Goal: Task Accomplishment & Management: Use online tool/utility

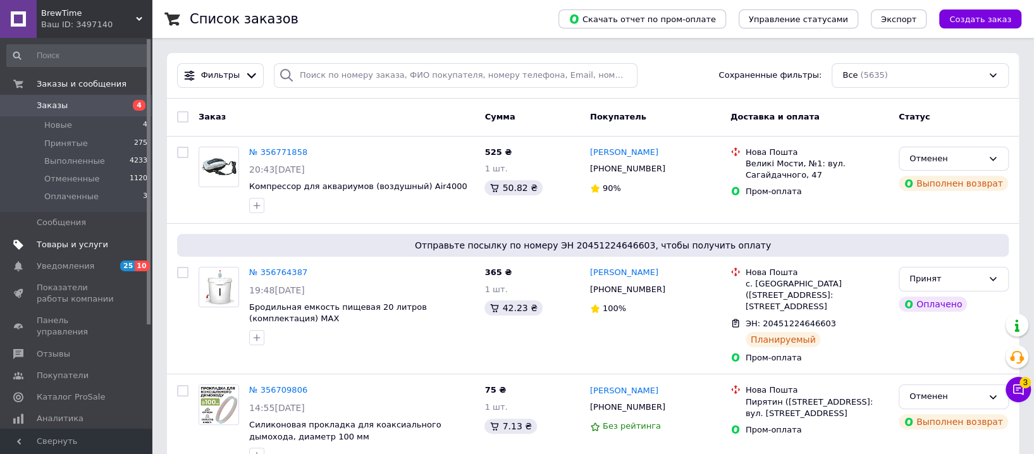
click at [71, 239] on span "Товары и услуги" at bounding box center [72, 244] width 71 height 11
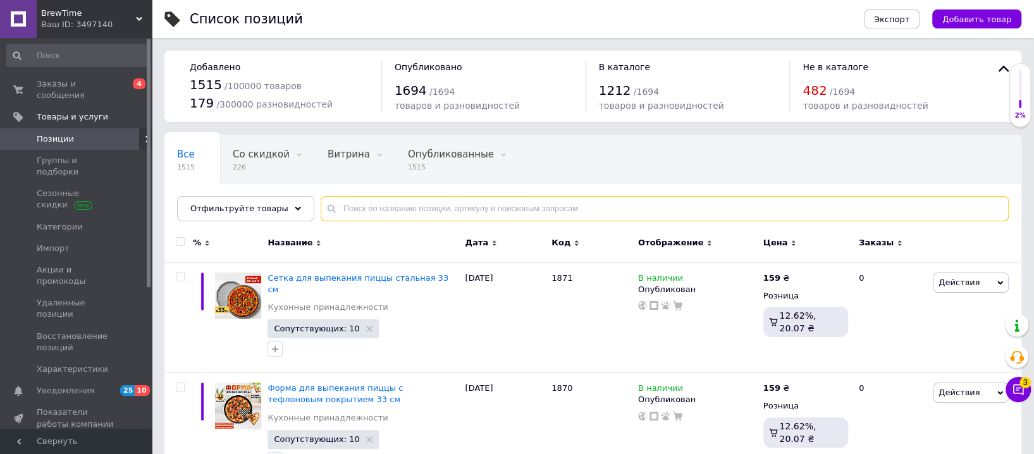
click at [378, 206] on input "text" at bounding box center [665, 208] width 688 height 25
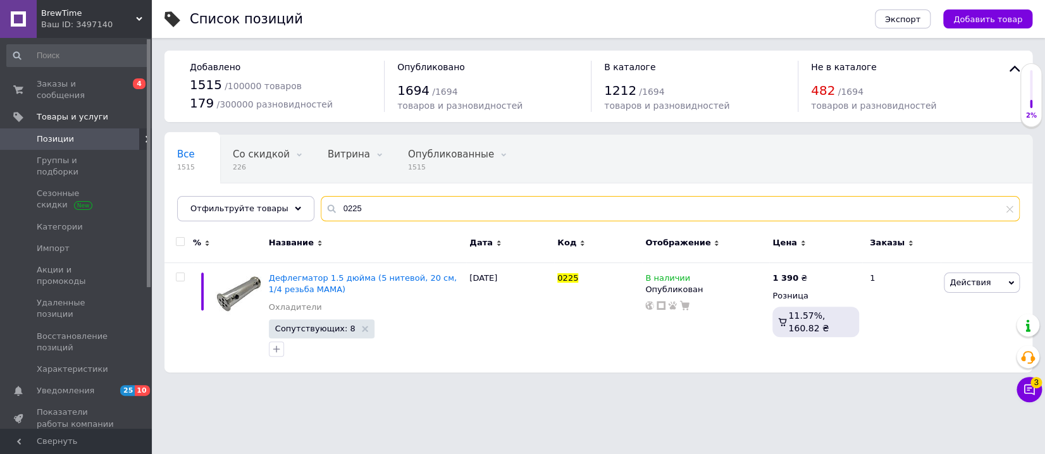
drag, startPoint x: 351, startPoint y: 206, endPoint x: 302, endPoint y: 207, distance: 48.7
click at [302, 207] on div "Все 1515 Со скидкой 226 Удалить Редактировать Витрина 0 Удалить Редактировать О…" at bounding box center [598, 178] width 868 height 87
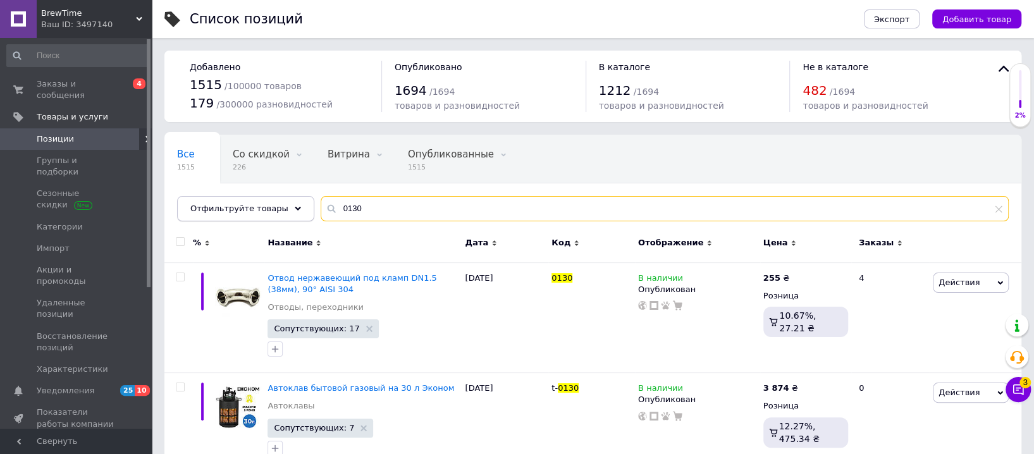
drag, startPoint x: 368, startPoint y: 206, endPoint x: 281, endPoint y: 206, distance: 86.7
click at [281, 206] on div "Отфильтруйте товары 0130" at bounding box center [593, 208] width 832 height 25
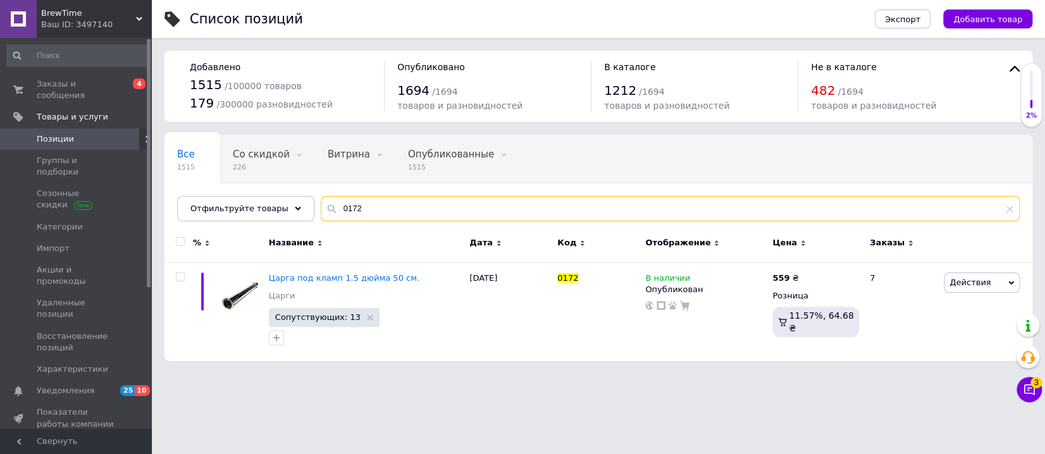
drag, startPoint x: 357, startPoint y: 207, endPoint x: 299, endPoint y: 209, distance: 57.6
click at [299, 209] on div "Все 1515 Со скидкой 226 Удалить Редактировать Витрина 0 Удалить Редактировать О…" at bounding box center [598, 178] width 868 height 87
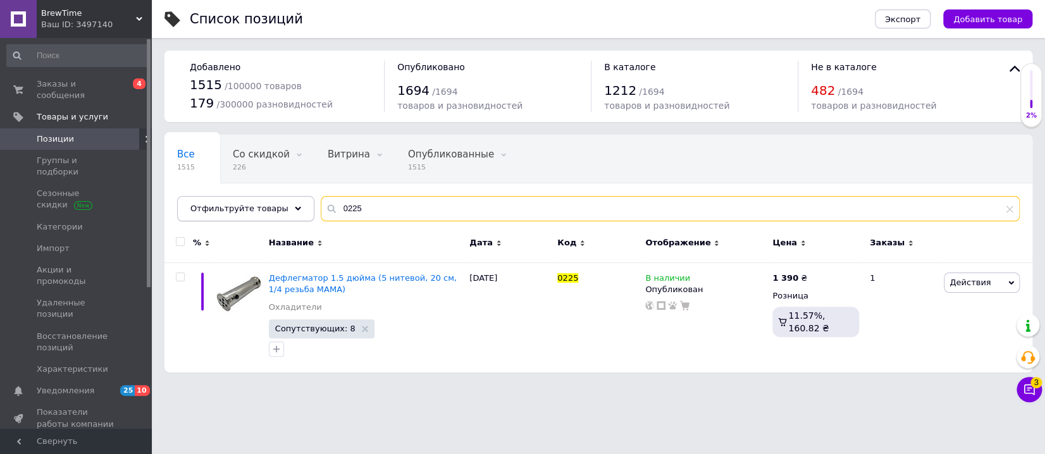
drag, startPoint x: 362, startPoint y: 206, endPoint x: 287, endPoint y: 204, distance: 75.9
click at [287, 204] on div "Отфильтруйте товары 0225" at bounding box center [598, 208] width 843 height 25
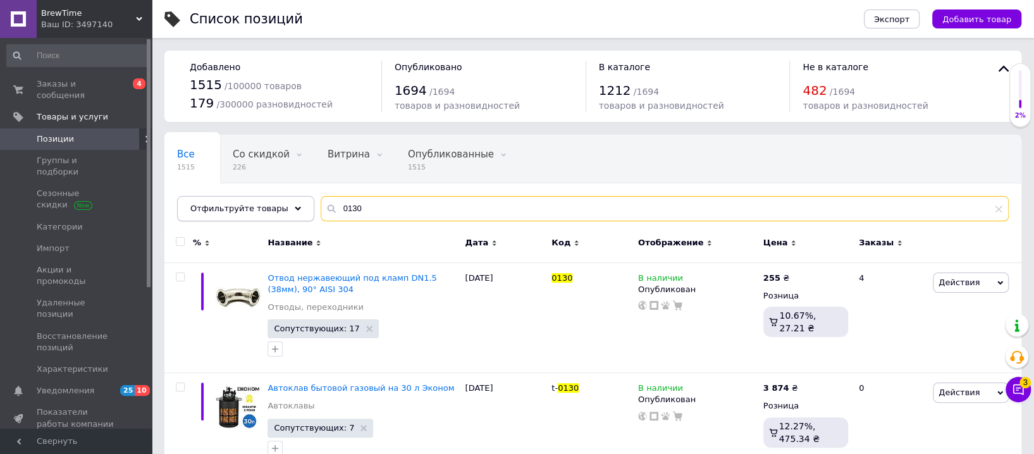
drag, startPoint x: 410, startPoint y: 212, endPoint x: 298, endPoint y: 212, distance: 112.0
click at [298, 212] on div "Отфильтруйте товары 0130" at bounding box center [593, 208] width 832 height 25
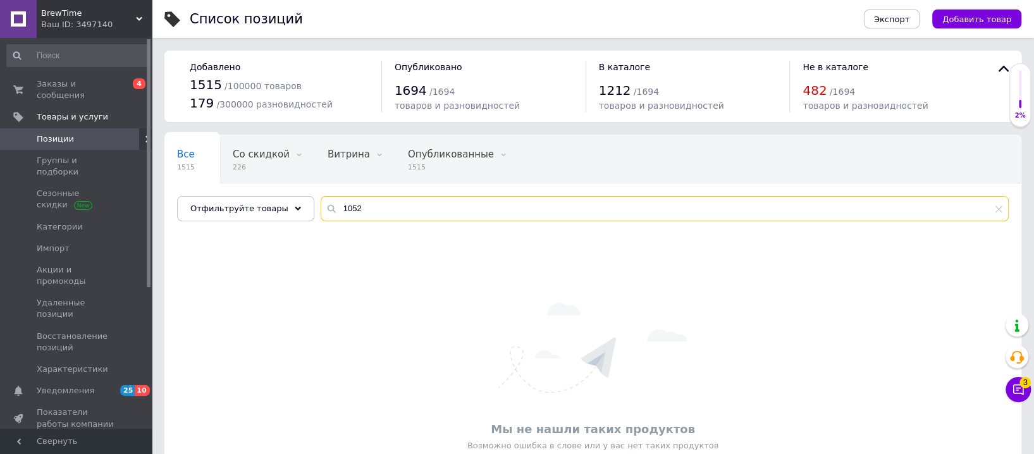
drag, startPoint x: 351, startPoint y: 204, endPoint x: 310, endPoint y: 201, distance: 41.2
click at [321, 201] on div "1052" at bounding box center [665, 208] width 688 height 25
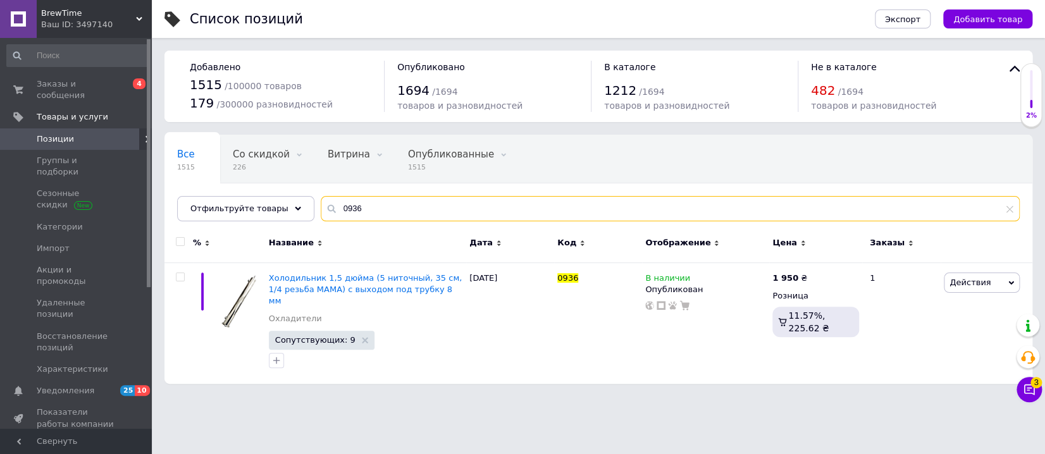
drag, startPoint x: 350, startPoint y: 204, endPoint x: 314, endPoint y: 213, distance: 36.5
click at [321, 213] on div "0936" at bounding box center [670, 208] width 699 height 25
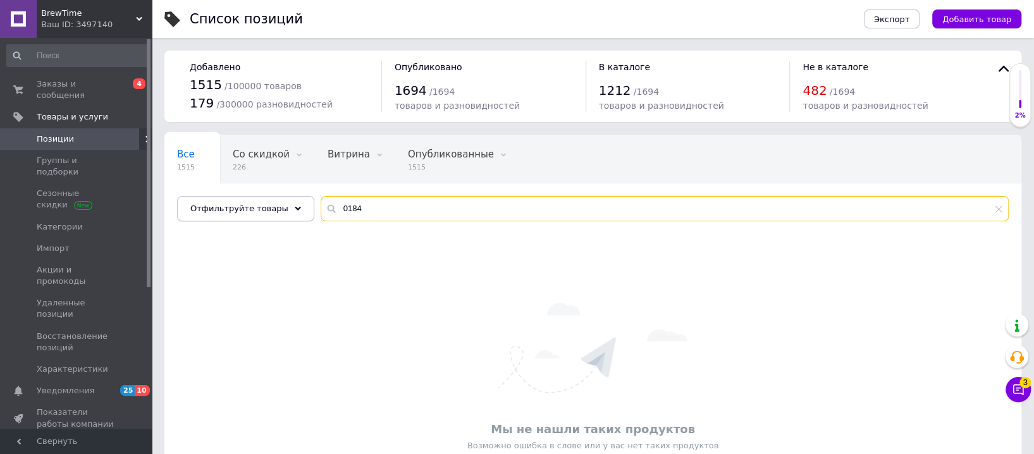
drag, startPoint x: 359, startPoint y: 204, endPoint x: 294, endPoint y: 206, distance: 65.2
click at [294, 206] on div "Отфильтруйте товары 0184" at bounding box center [593, 208] width 832 height 25
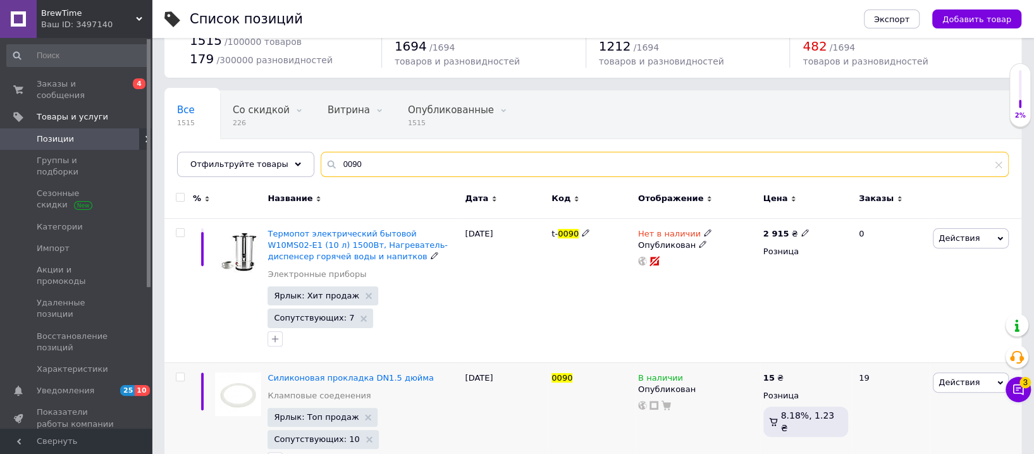
scroll to position [70, 0]
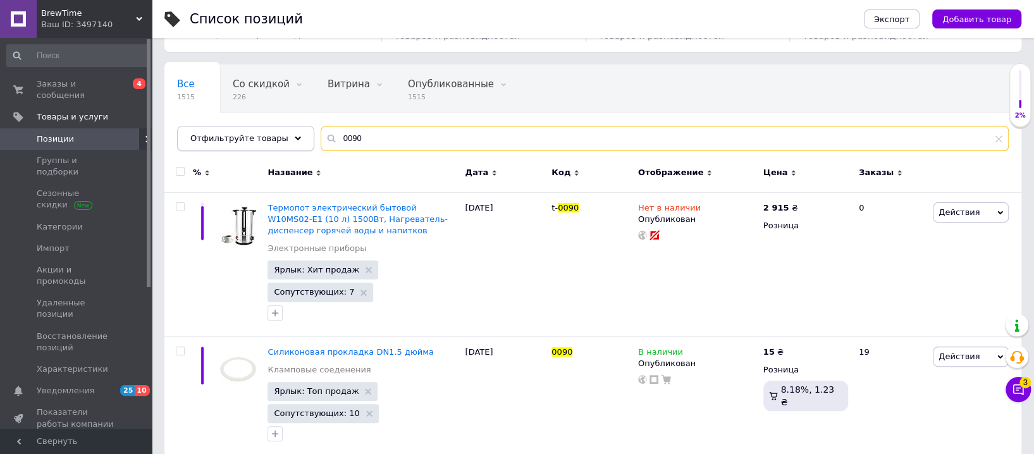
drag, startPoint x: 316, startPoint y: 140, endPoint x: 292, endPoint y: 137, distance: 24.2
click at [292, 137] on div "Отфильтруйте товары 0090" at bounding box center [593, 138] width 832 height 25
type input "0"
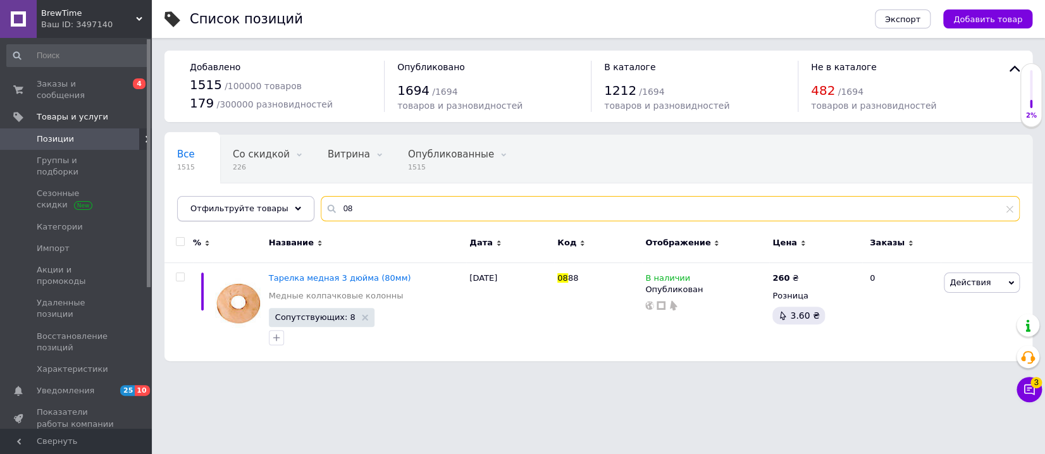
type input "0"
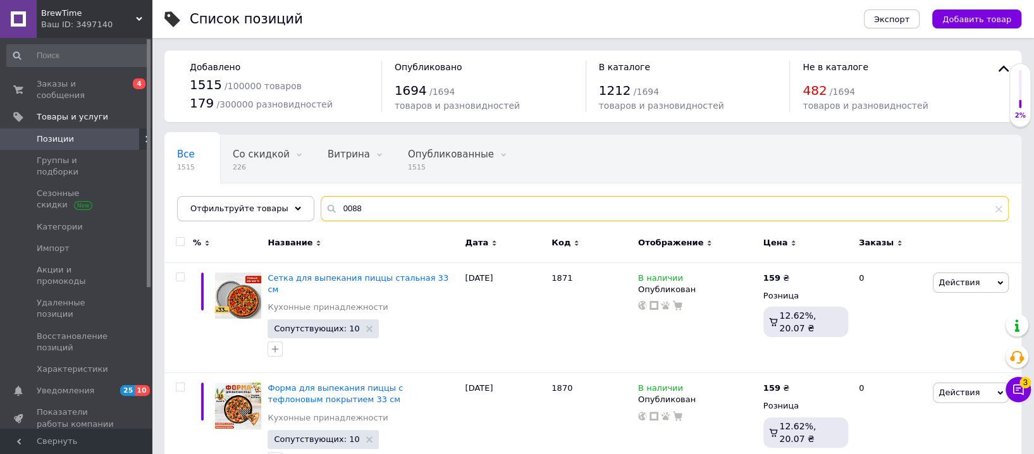
click at [361, 214] on input "0088" at bounding box center [665, 208] width 688 height 25
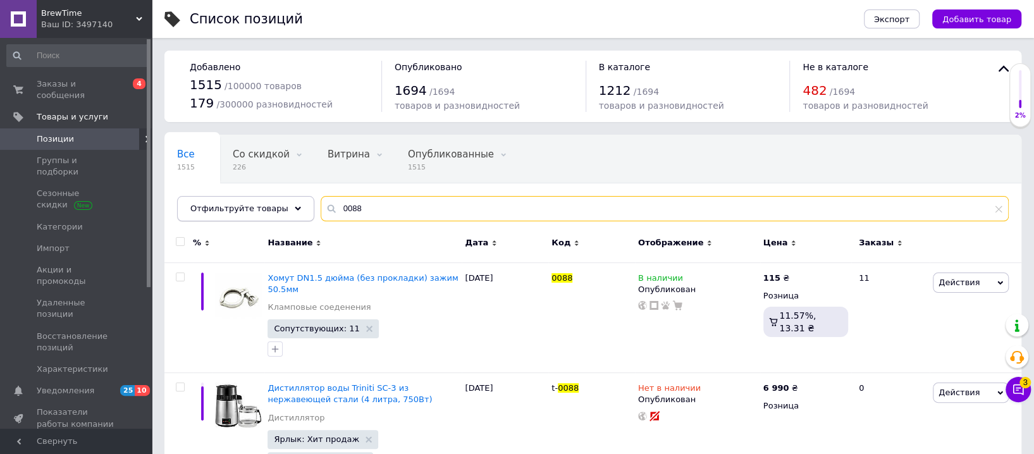
drag, startPoint x: 364, startPoint y: 206, endPoint x: 285, endPoint y: 205, distance: 79.7
click at [285, 205] on div "Отфильтруйте товары 0088" at bounding box center [593, 208] width 832 height 25
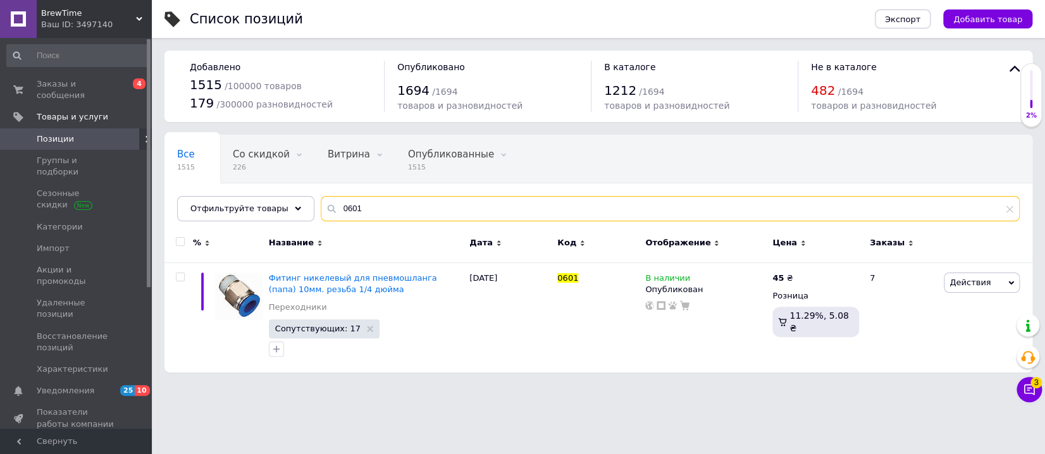
click at [409, 214] on input "0601" at bounding box center [670, 208] width 699 height 25
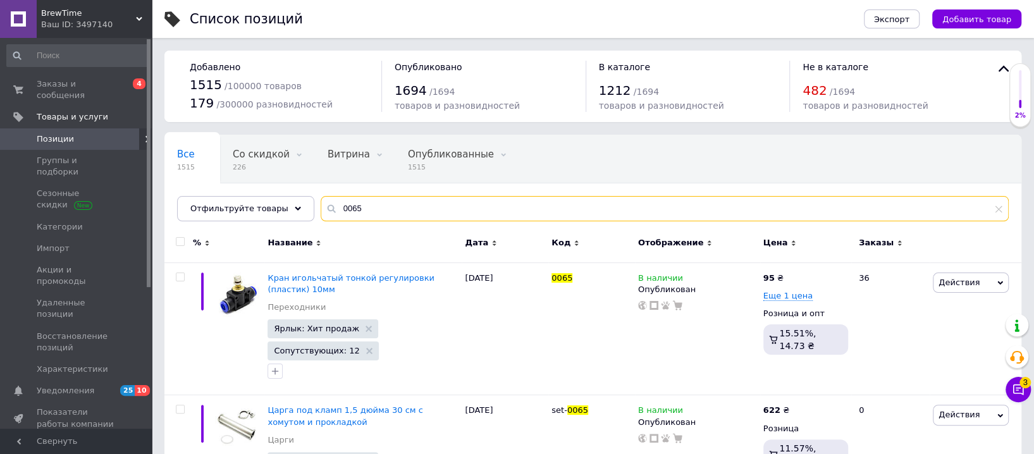
click at [450, 209] on input "0065" at bounding box center [665, 208] width 688 height 25
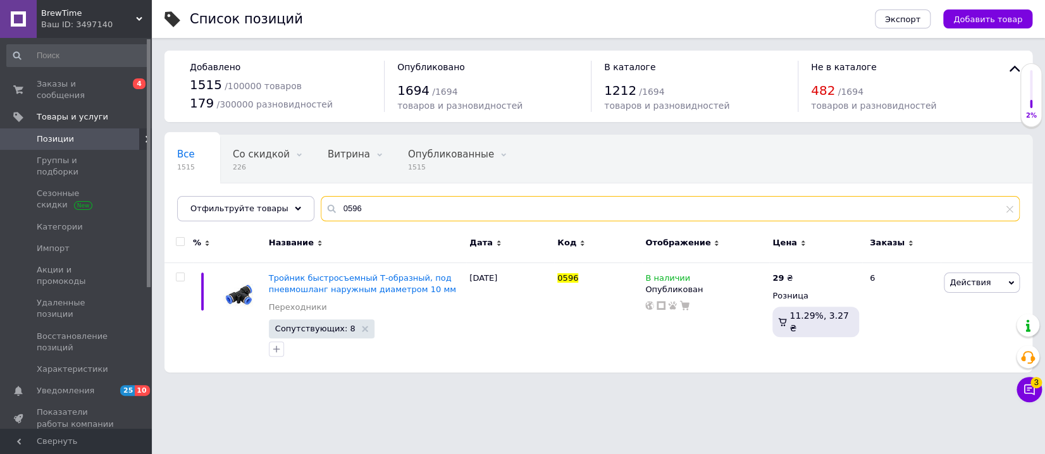
click at [574, 211] on input "0596" at bounding box center [670, 208] width 699 height 25
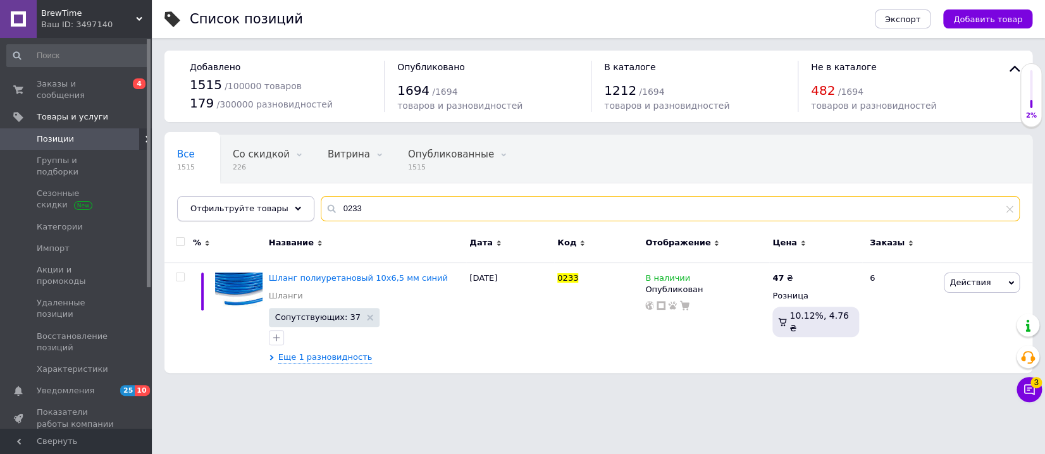
drag, startPoint x: 356, startPoint y: 201, endPoint x: 293, endPoint y: 205, distance: 63.4
click at [293, 205] on div "Отфильтруйте товары 0233" at bounding box center [598, 208] width 843 height 25
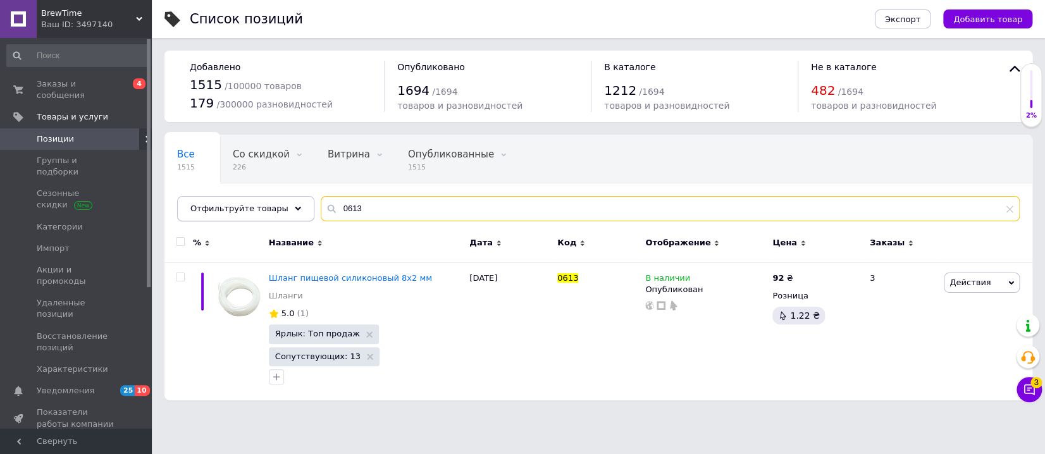
drag, startPoint x: 347, startPoint y: 203, endPoint x: 293, endPoint y: 211, distance: 53.8
click at [293, 211] on div "Отфильтруйте товары 0613" at bounding box center [598, 208] width 843 height 25
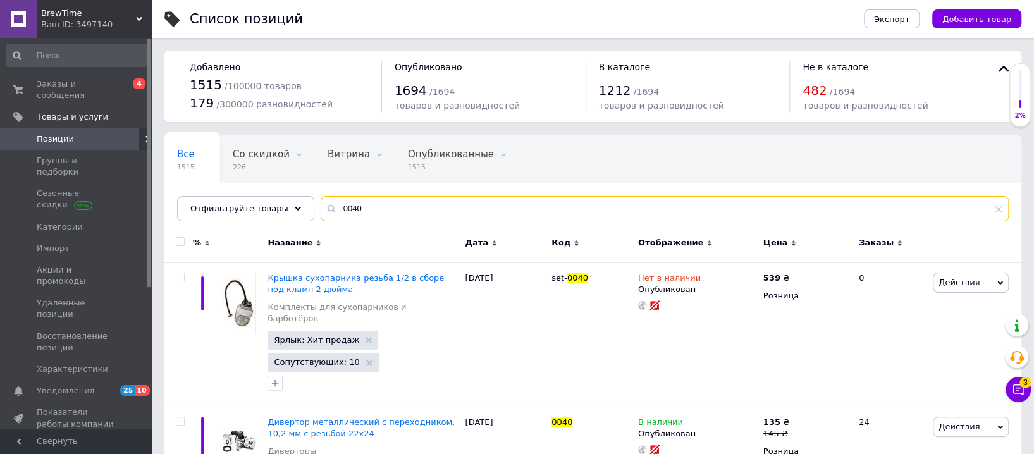
drag, startPoint x: 385, startPoint y: 215, endPoint x: 312, endPoint y: 209, distance: 72.3
click at [321, 209] on div "0040" at bounding box center [665, 208] width 688 height 25
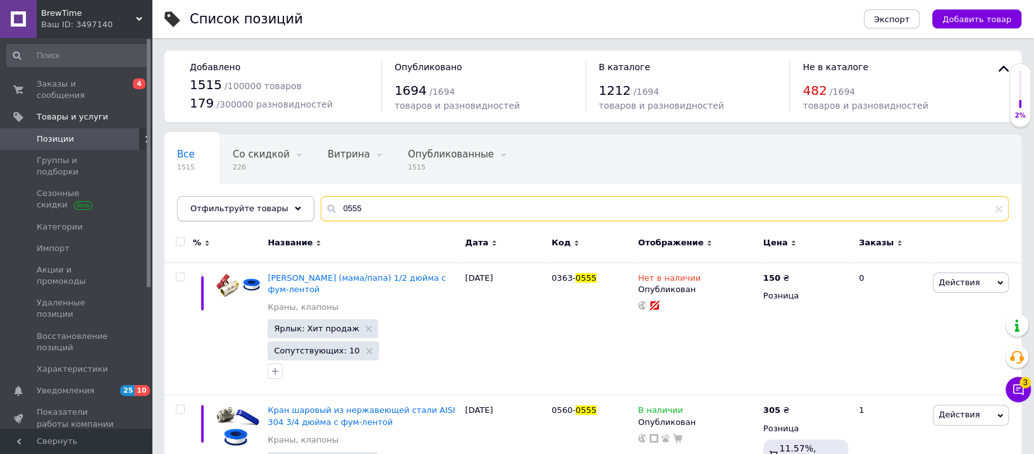
drag, startPoint x: 321, startPoint y: 211, endPoint x: 293, endPoint y: 211, distance: 27.8
click at [293, 211] on div "Отфильтруйте товары 0555" at bounding box center [593, 208] width 832 height 25
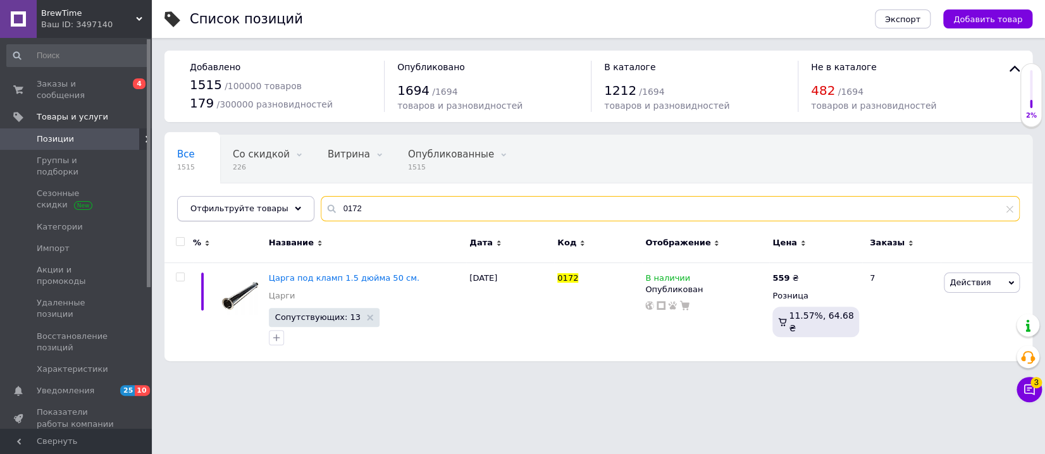
drag, startPoint x: 312, startPoint y: 215, endPoint x: 272, endPoint y: 212, distance: 40.0
click at [272, 212] on div "Отфильтруйте товары 0172" at bounding box center [598, 208] width 843 height 25
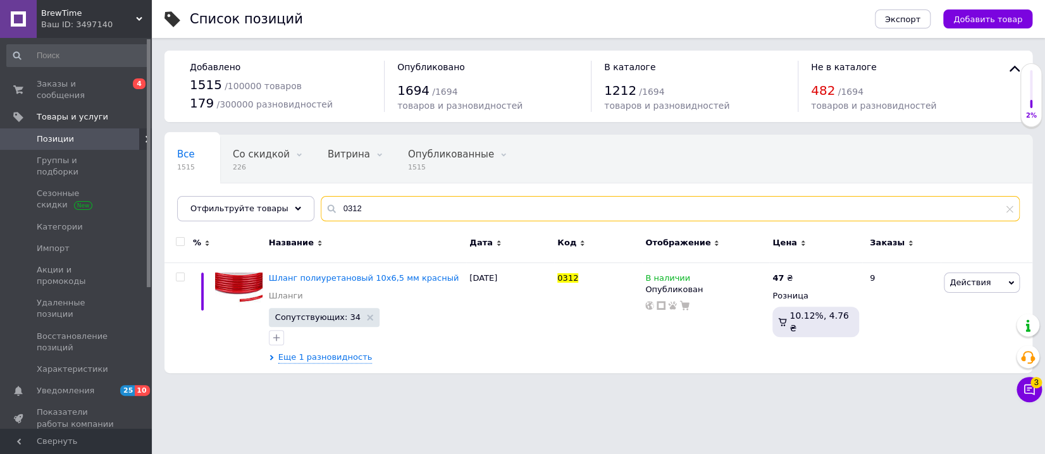
drag, startPoint x: 353, startPoint y: 207, endPoint x: 299, endPoint y: 207, distance: 54.4
click at [299, 207] on div "Все 1515 Со скидкой 226 Удалить Редактировать Витрина 0 Удалить Редактировать О…" at bounding box center [598, 178] width 868 height 87
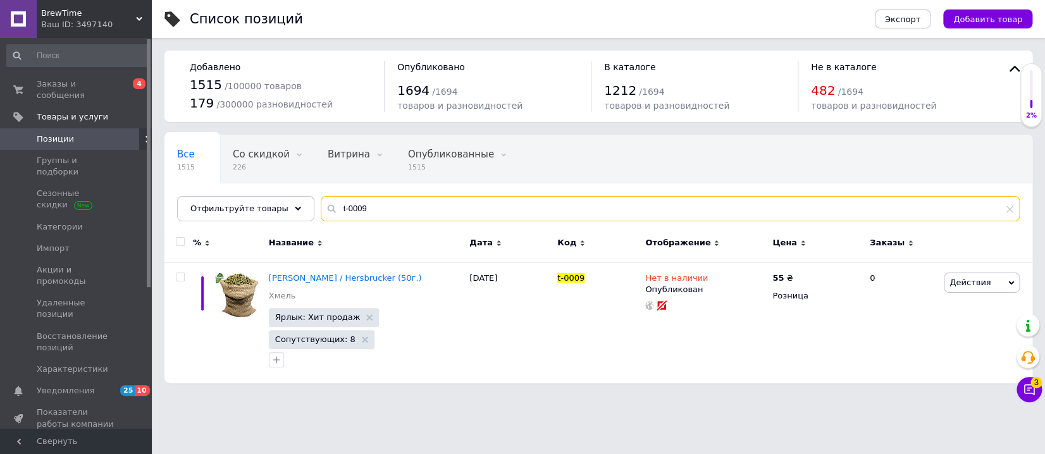
click at [324, 208] on input "t-0009" at bounding box center [670, 208] width 699 height 25
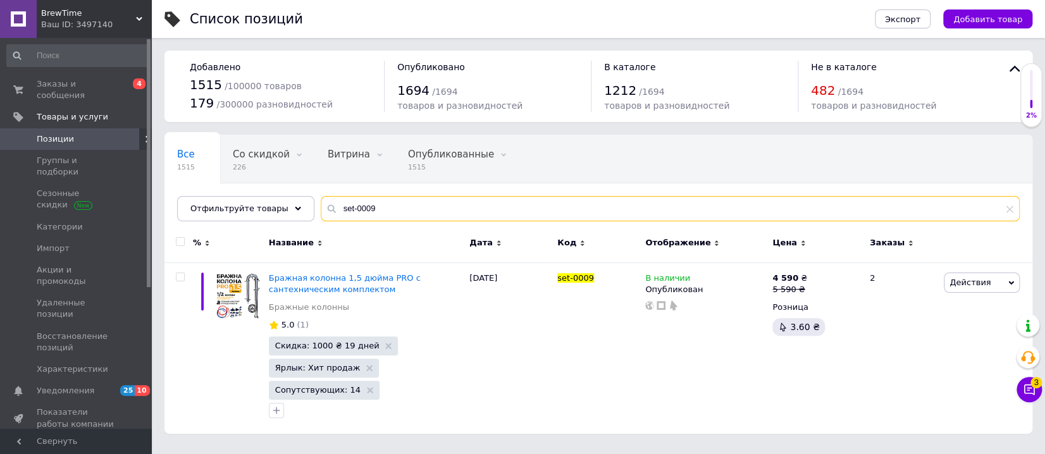
drag, startPoint x: 385, startPoint y: 207, endPoint x: 284, endPoint y: 194, distance: 101.5
click at [291, 196] on div "Отфильтруйте товары set-0009" at bounding box center [598, 208] width 843 height 25
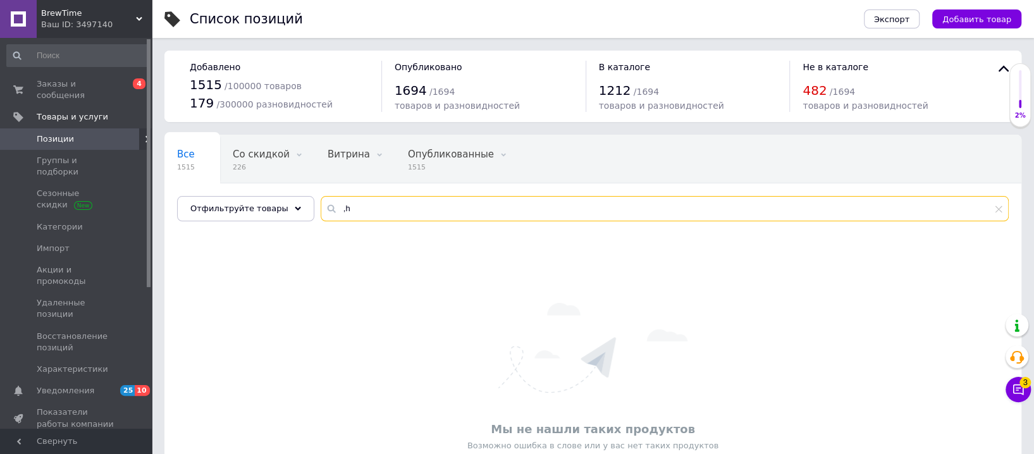
type input ","
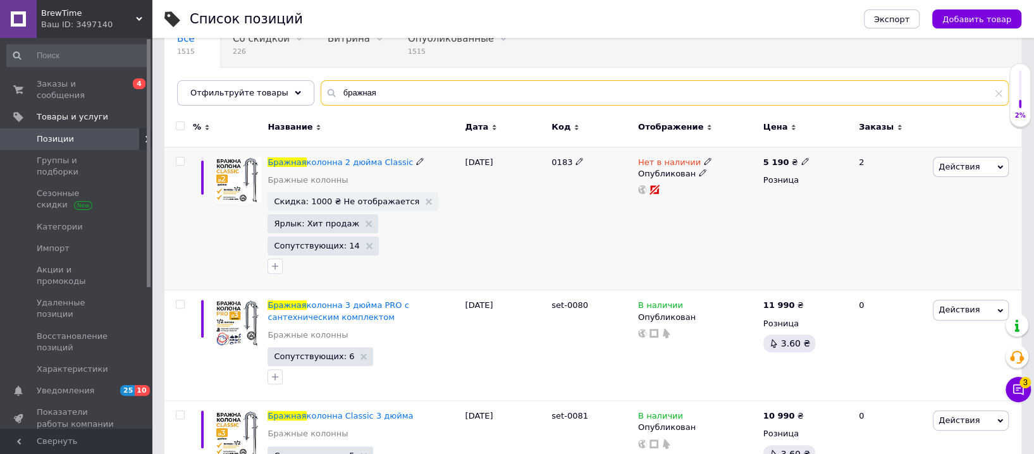
scroll to position [140, 0]
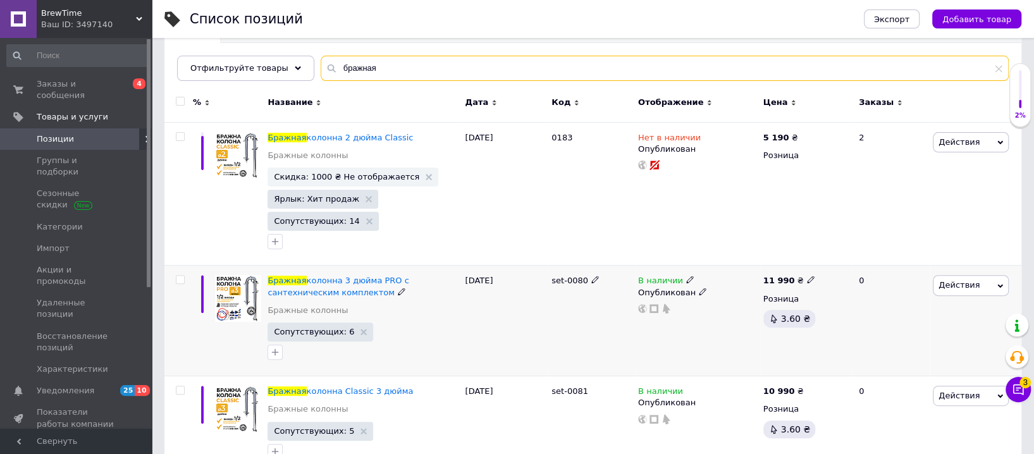
type input "бражная"
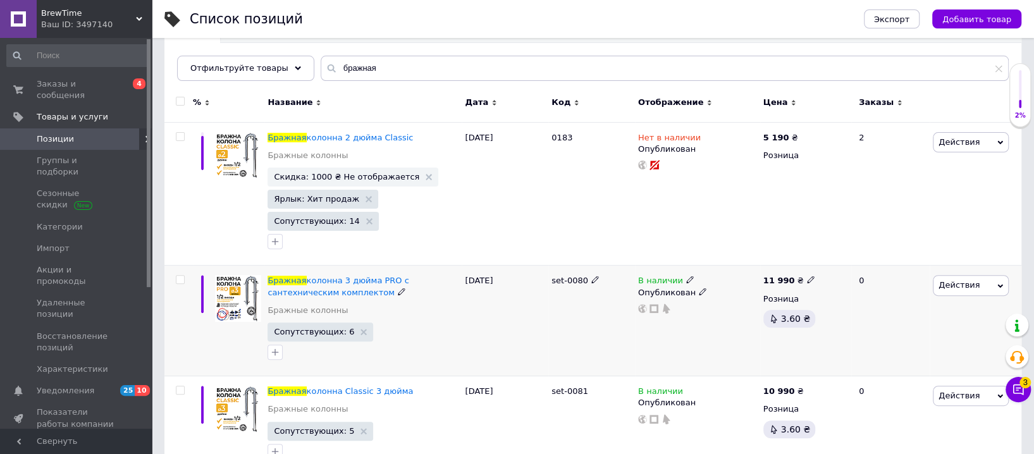
click at [567, 278] on span "set-0080" at bounding box center [570, 280] width 37 height 9
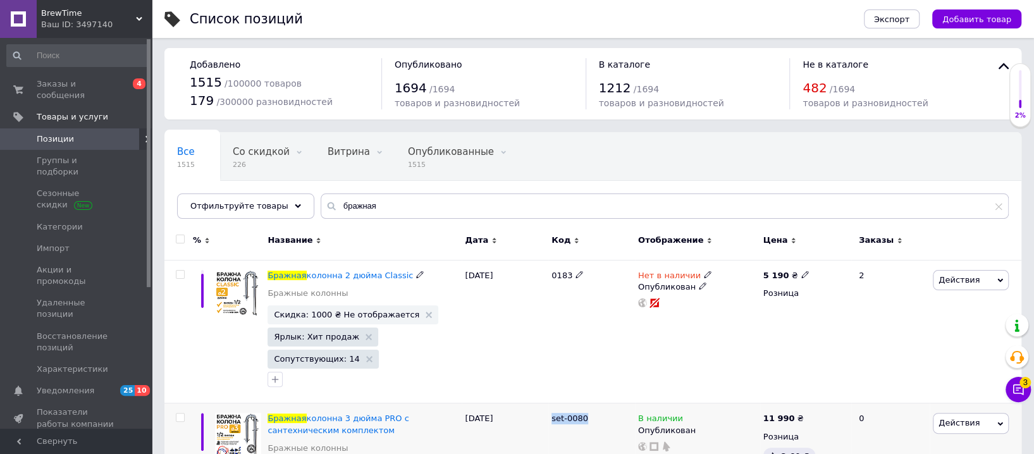
scroll to position [0, 0]
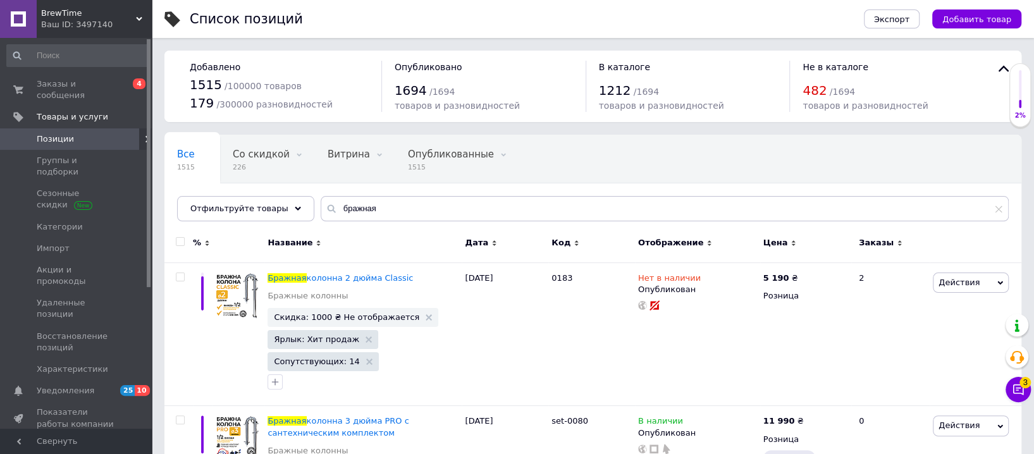
click at [134, 12] on span "BrewTime" at bounding box center [88, 13] width 95 height 11
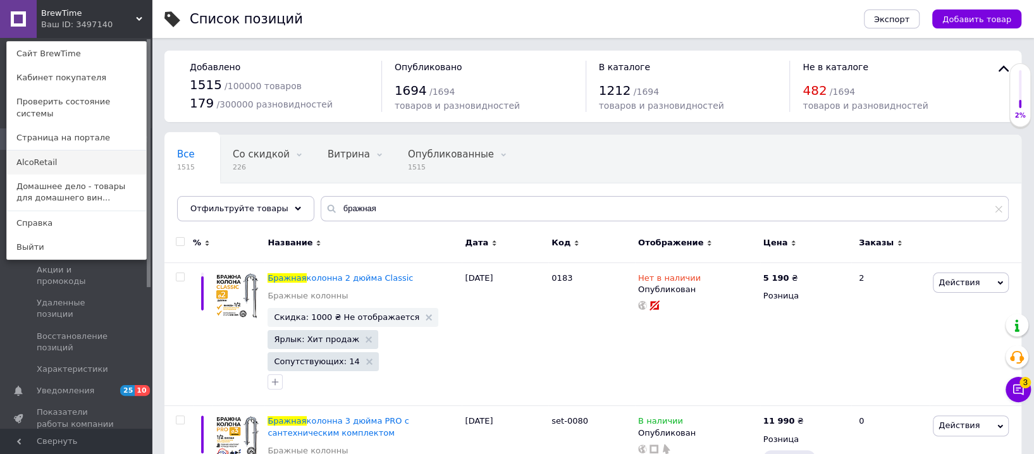
click at [73, 154] on link "AlcoRetail" at bounding box center [76, 163] width 139 height 24
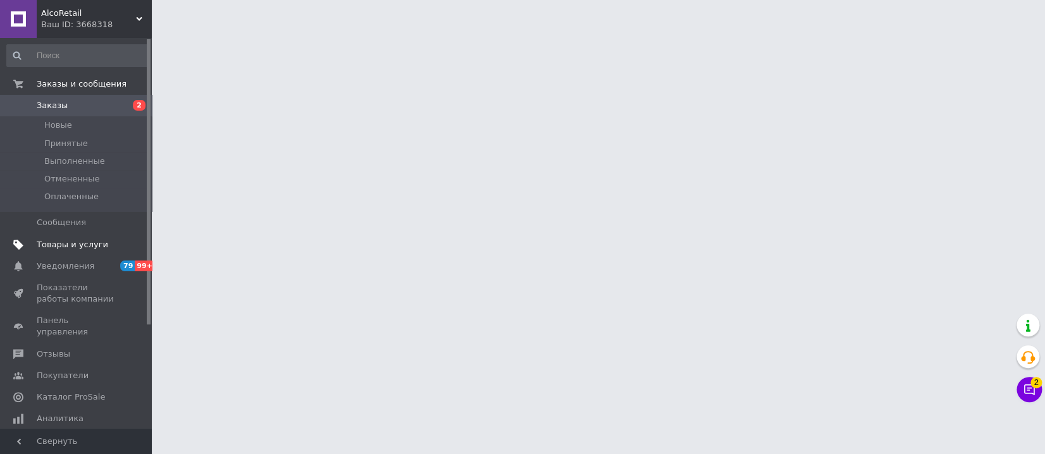
click at [73, 247] on span "Товары и услуги" at bounding box center [72, 244] width 71 height 11
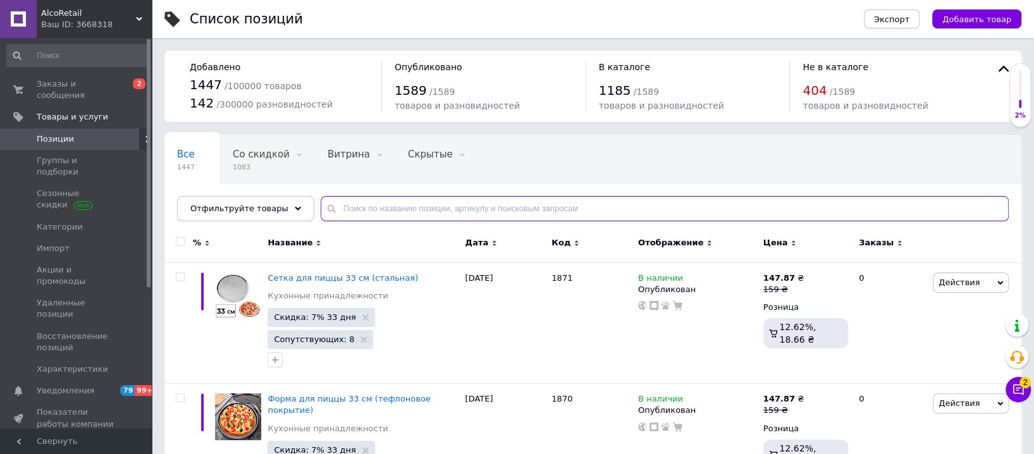
click at [377, 209] on input "text" at bounding box center [665, 208] width 688 height 25
paste input "set-0009"
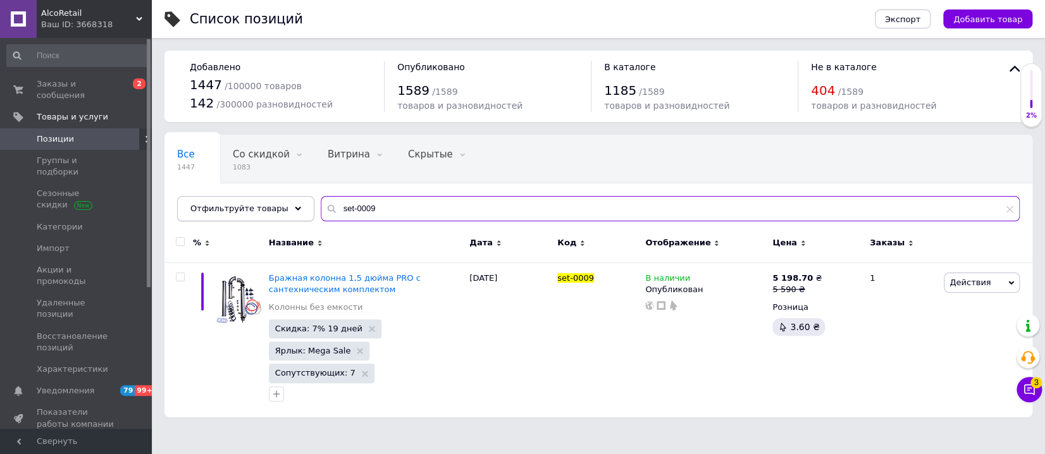
drag, startPoint x: 383, startPoint y: 211, endPoint x: 298, endPoint y: 205, distance: 85.6
click at [298, 205] on div "Отфильтруйте товары set-0009" at bounding box center [598, 208] width 843 height 25
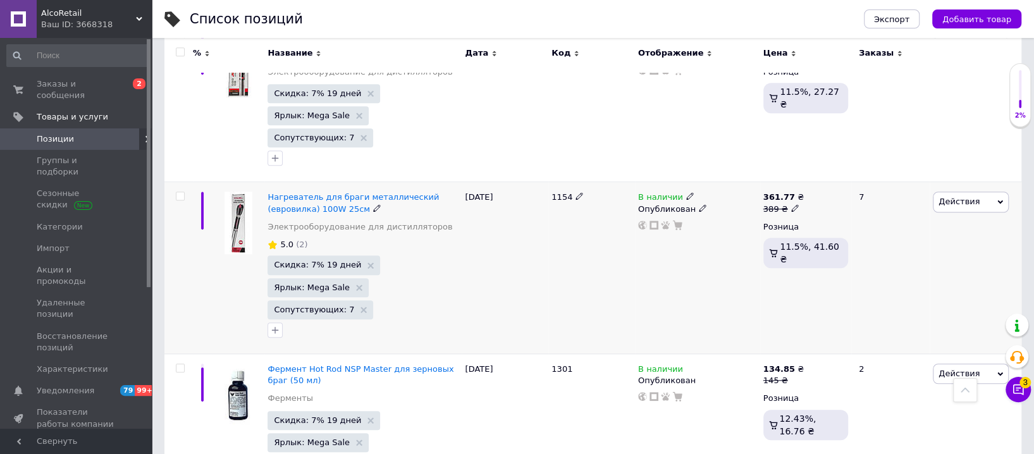
scroll to position [491, 0]
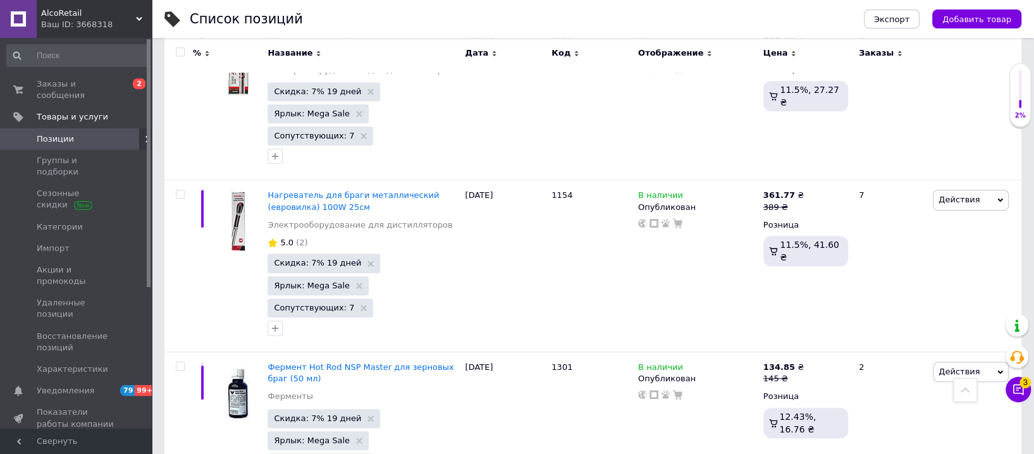
type input "бражн"
click at [139, 19] on use at bounding box center [139, 19] width 6 height 4
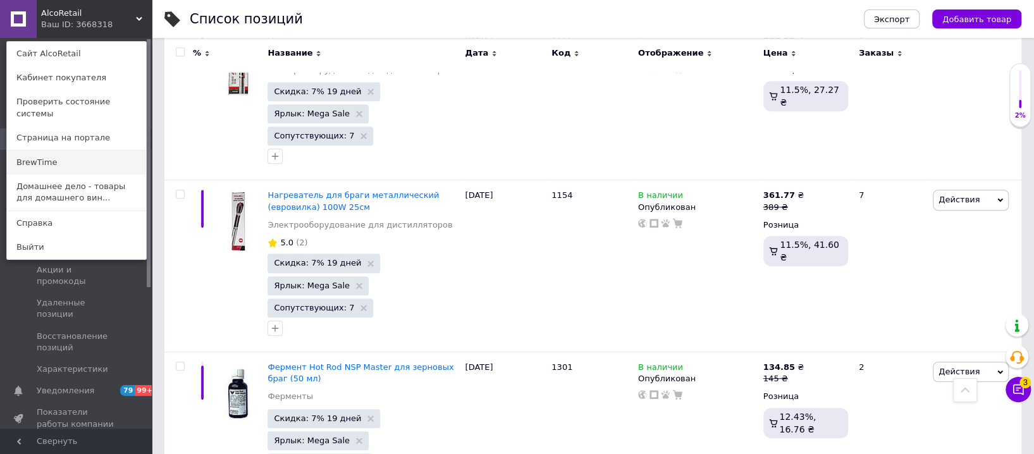
click at [72, 151] on link "BrewTime" at bounding box center [76, 163] width 139 height 24
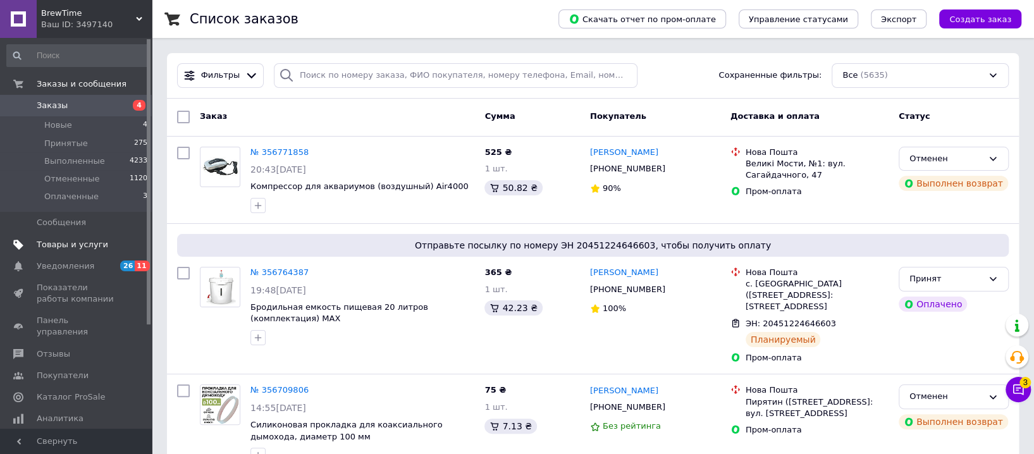
click at [86, 243] on span "Товары и услуги" at bounding box center [72, 244] width 71 height 11
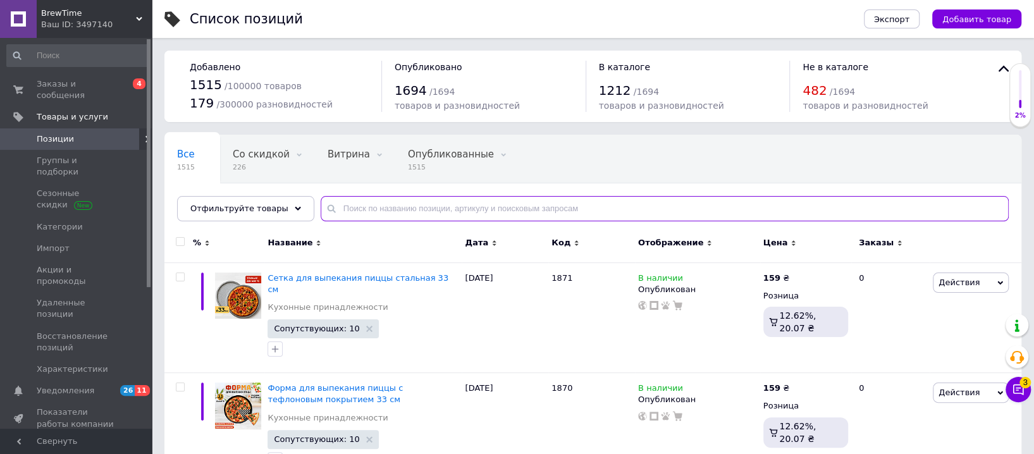
click at [370, 206] on input "text" at bounding box center [665, 208] width 688 height 25
paste input "set-0009"
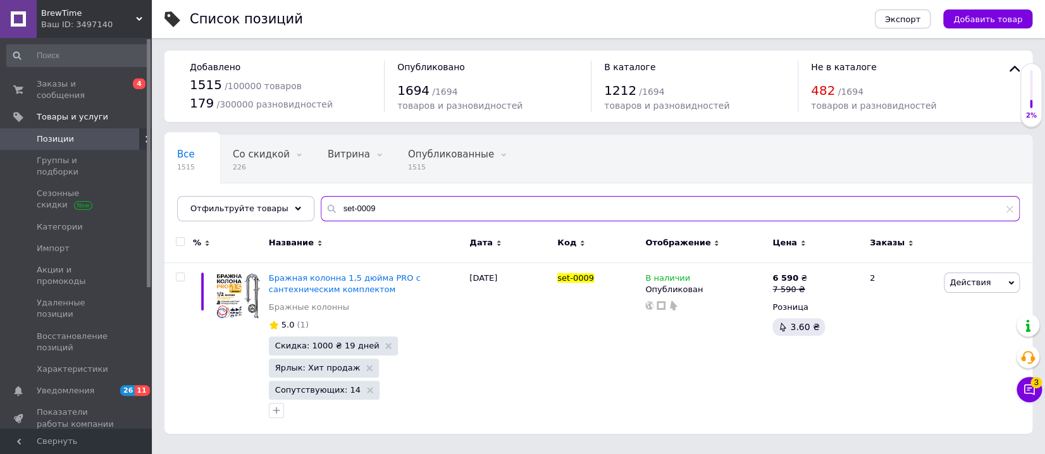
drag, startPoint x: 369, startPoint y: 209, endPoint x: 299, endPoint y: 209, distance: 70.8
click at [299, 209] on div "Все 1515 Со скидкой 226 Удалить Редактировать Витрина 0 Удалить Редактировать О…" at bounding box center [598, 178] width 868 height 87
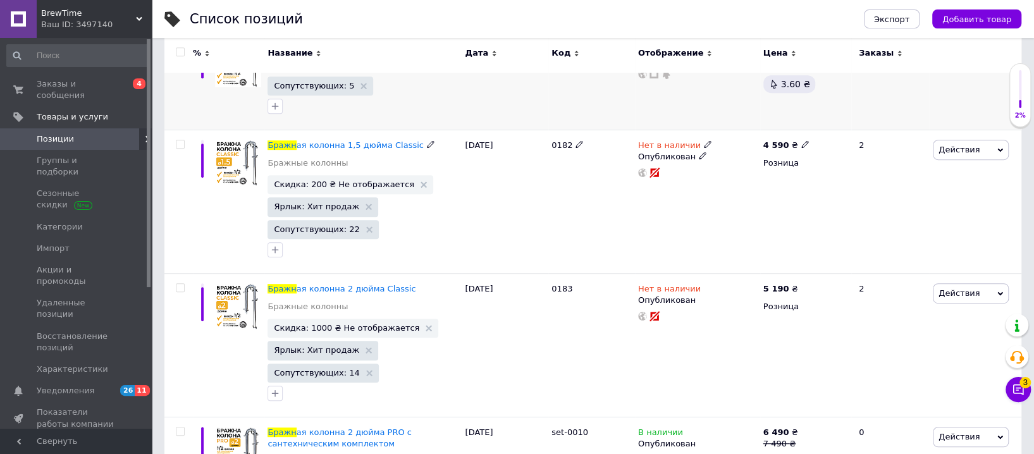
scroll to position [351, 0]
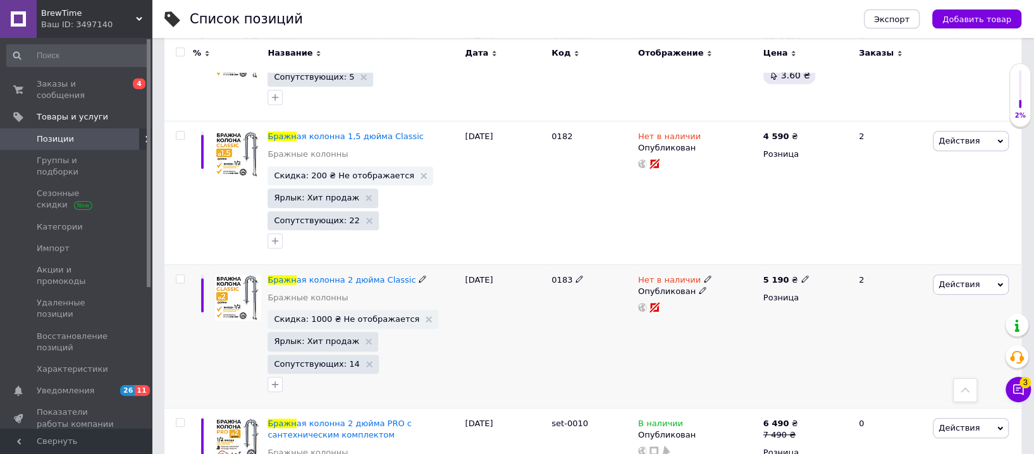
type input "бражн"
click at [559, 278] on span "0183" at bounding box center [562, 279] width 21 height 9
copy span "0183"
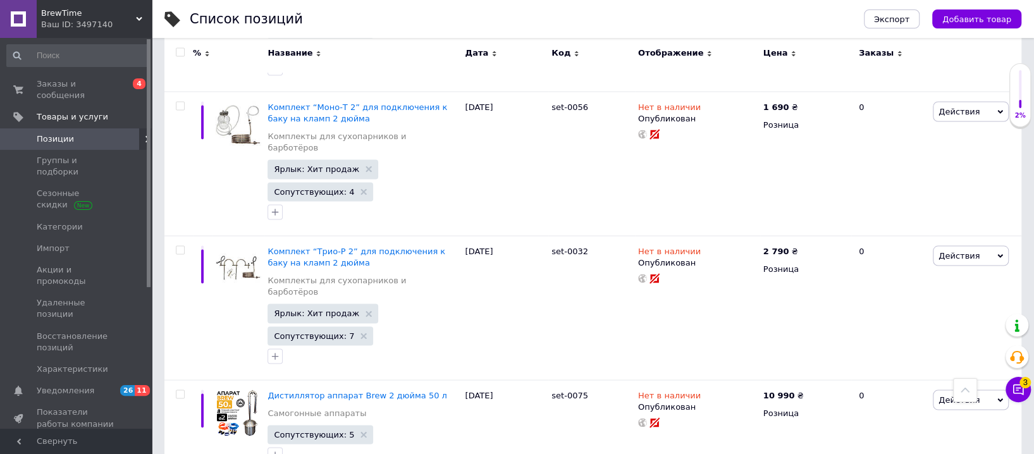
scroll to position [4568, 0]
